Goal: Information Seeking & Learning: Learn about a topic

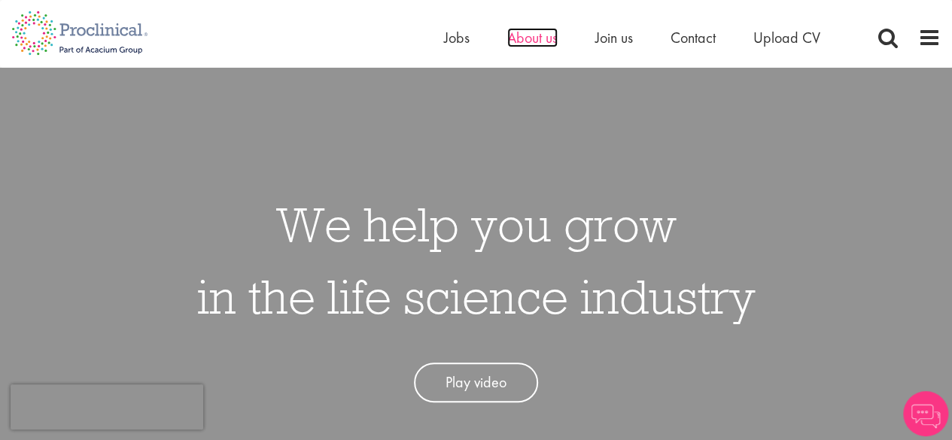
click at [511, 38] on span "About us" at bounding box center [532, 38] width 50 height 20
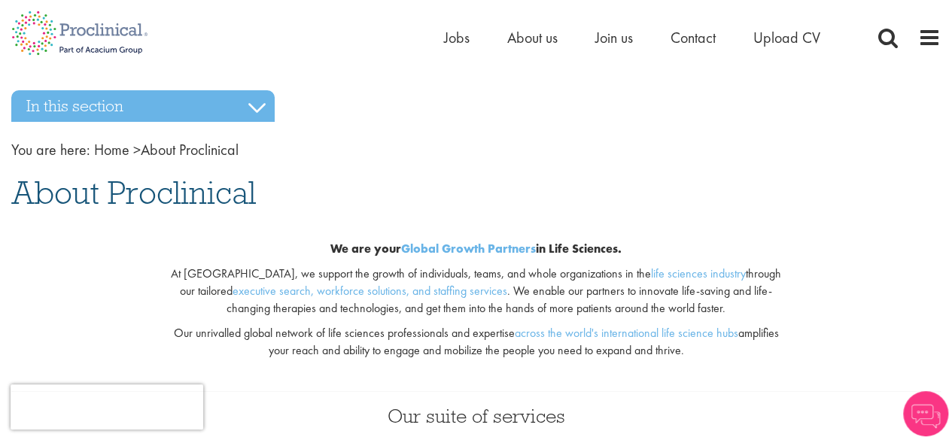
scroll to position [75, 0]
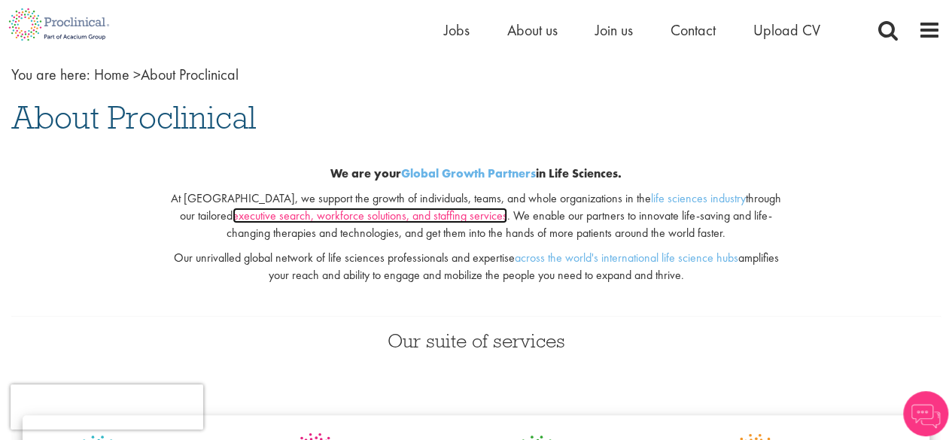
click at [336, 214] on link "executive search, workforce solutions, and staffing services" at bounding box center [369, 216] width 275 height 16
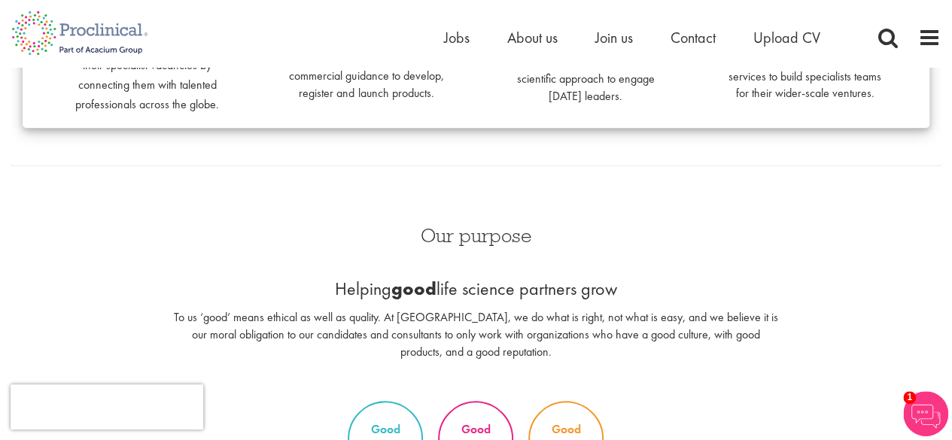
scroll to position [677, 0]
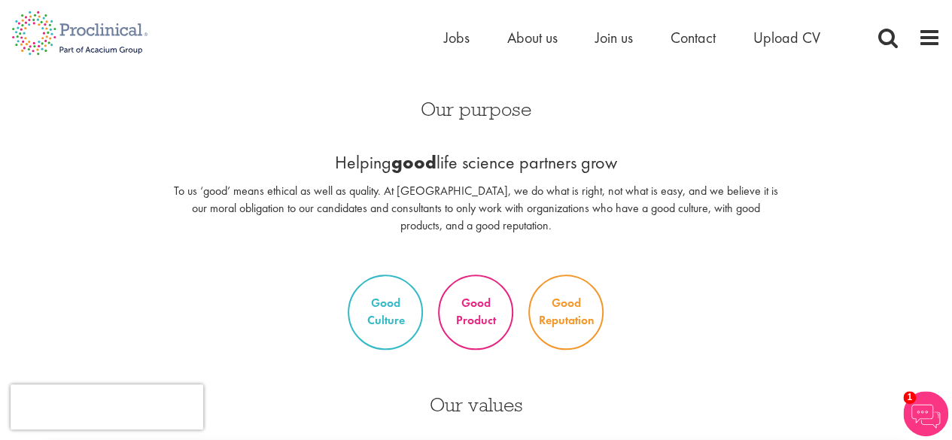
click at [532, 49] on div "Home Jobs About us Join us Contact Upload CV" at bounding box center [651, 41] width 414 height 30
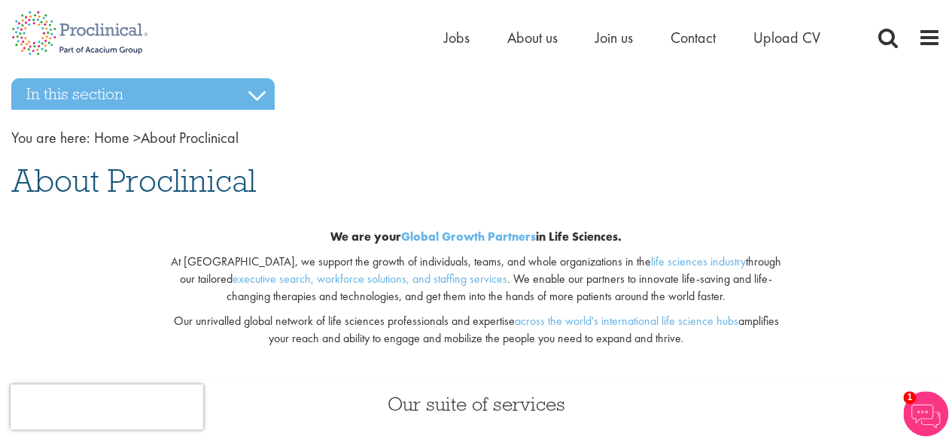
scroll to position [0, 0]
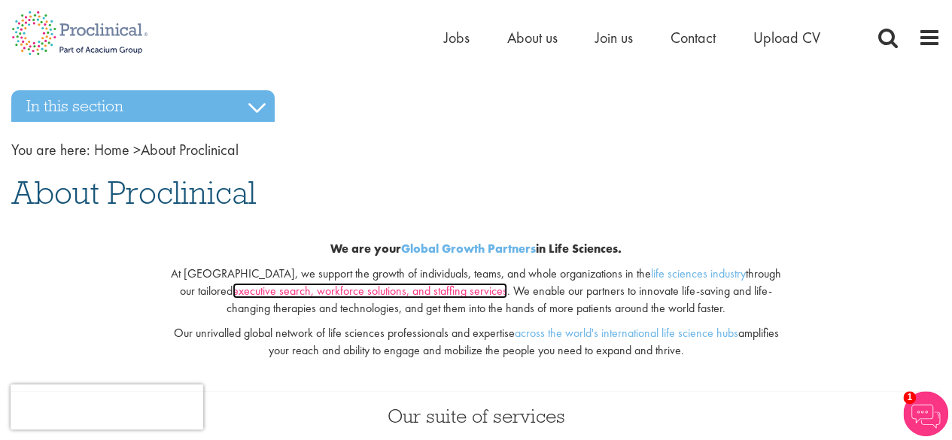
click at [323, 293] on link "executive search, workforce solutions, and staffing services" at bounding box center [369, 291] width 275 height 16
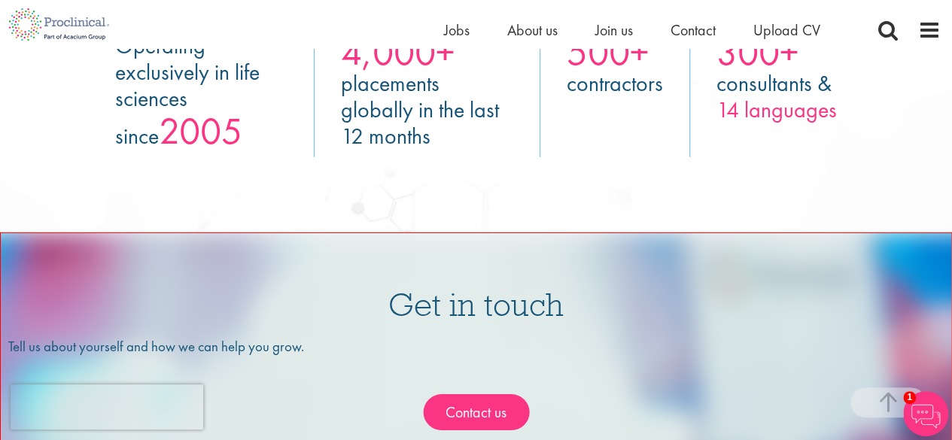
scroll to position [2257, 0]
